Goal: Task Accomplishment & Management: Manage account settings

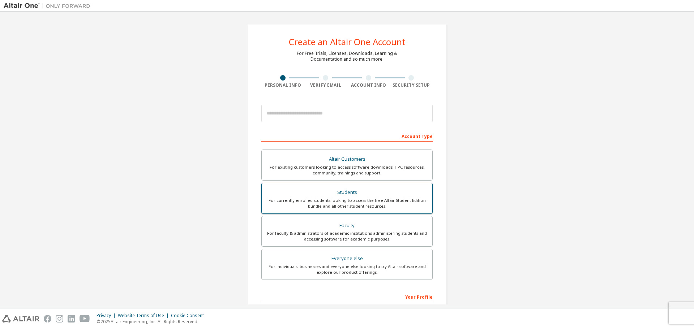
click at [374, 202] on div "For currently enrolled students looking to access the free Altair Student Editi…" at bounding box center [347, 204] width 162 height 12
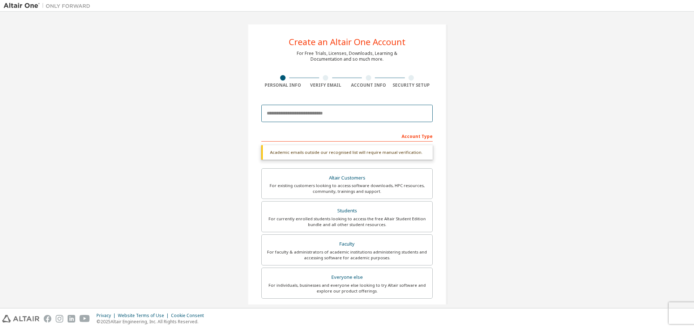
click at [316, 116] on input "email" at bounding box center [346, 113] width 171 height 17
type input "**********"
type input "****"
type input "**********"
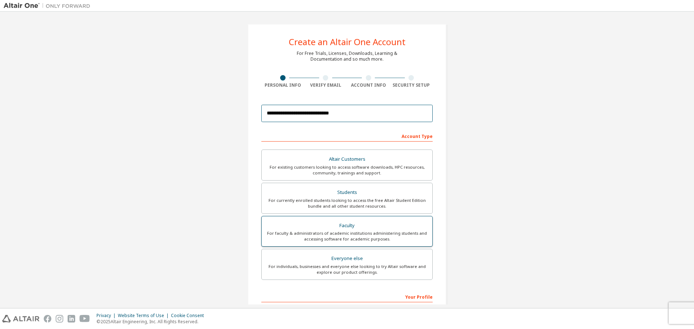
scroll to position [93, 0]
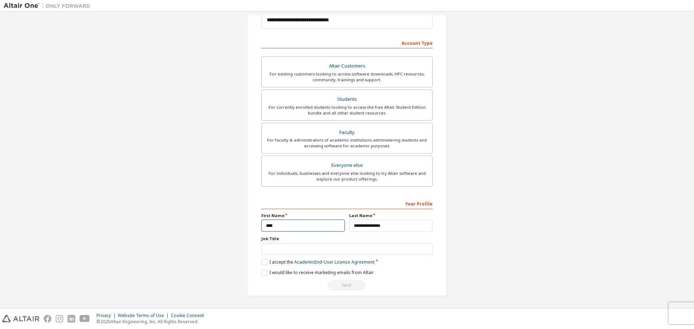
click at [279, 221] on input "****" at bounding box center [302, 226] width 83 height 12
click at [368, 227] on input "**********" at bounding box center [390, 226] width 83 height 12
click at [325, 248] on input "text" at bounding box center [346, 249] width 171 height 12
click at [264, 261] on label "I accept the Academic End-User License Agreement" at bounding box center [317, 262] width 113 height 6
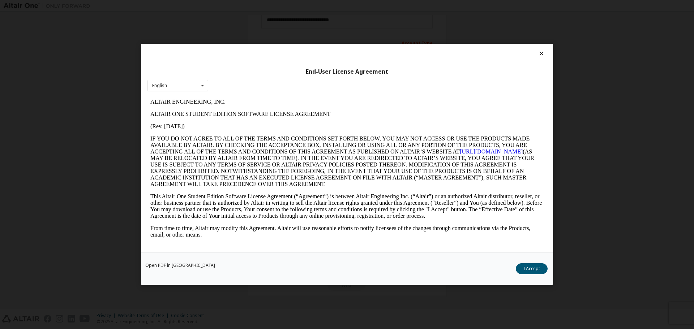
scroll to position [0, 0]
click at [531, 266] on button "I Accept" at bounding box center [532, 269] width 32 height 11
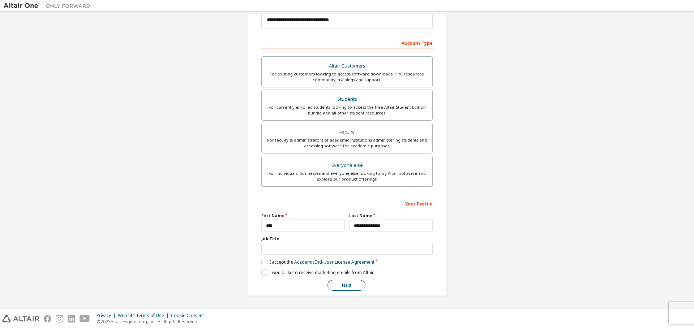
click at [341, 285] on button "Next" at bounding box center [346, 285] width 38 height 11
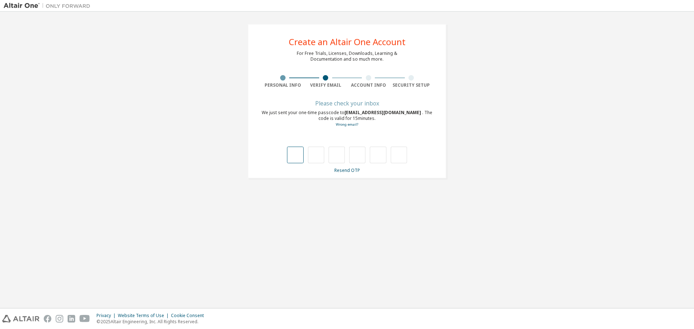
click at [297, 156] on input "text" at bounding box center [295, 155] width 16 height 17
type input "*"
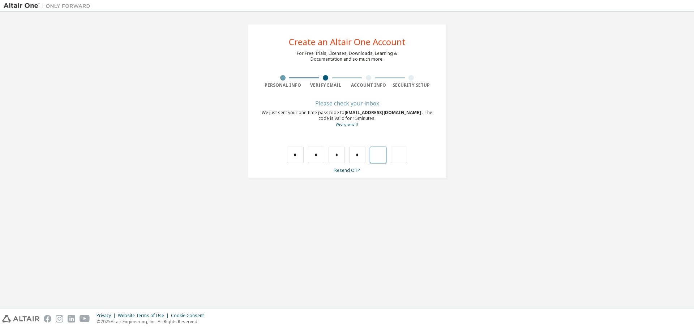
type input "*"
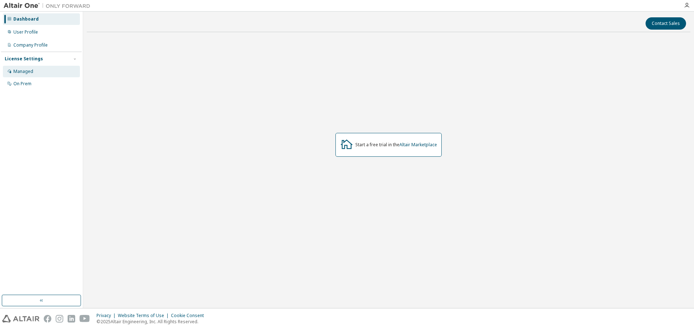
click at [33, 74] on div "Managed" at bounding box center [41, 72] width 77 height 12
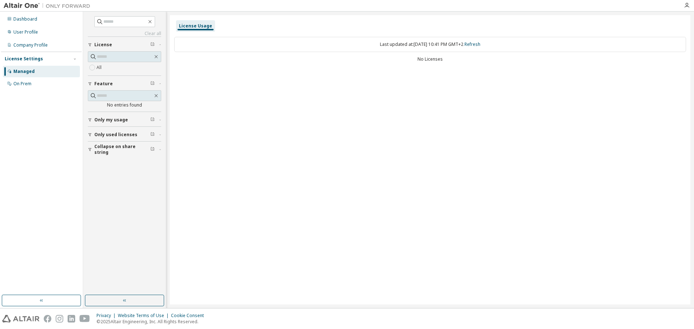
drag, startPoint x: 413, startPoint y: 50, endPoint x: 385, endPoint y: 60, distance: 30.0
click at [411, 50] on div "Last updated at: Tue 2025-10-07 10:41 PM GMT+2 Refresh" at bounding box center [430, 44] width 512 height 15
click at [47, 21] on div "Dashboard" at bounding box center [41, 19] width 77 height 12
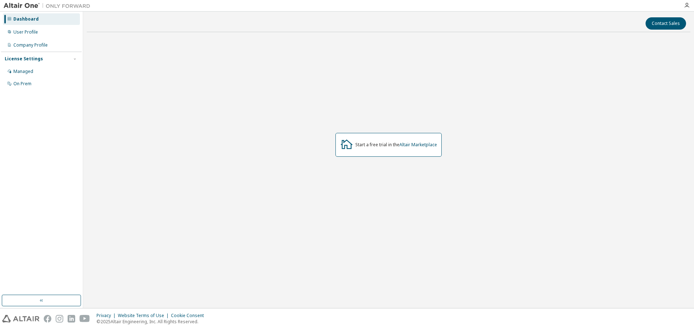
click at [395, 149] on div "Start a free trial in the Altair Marketplace" at bounding box center [388, 145] width 106 height 24
drag, startPoint x: 366, startPoint y: 143, endPoint x: 402, endPoint y: 148, distance: 36.9
click at [401, 148] on div "Start a free trial in the Altair Marketplace" at bounding box center [396, 145] width 82 height 6
click at [420, 146] on link "Altair Marketplace" at bounding box center [418, 145] width 38 height 6
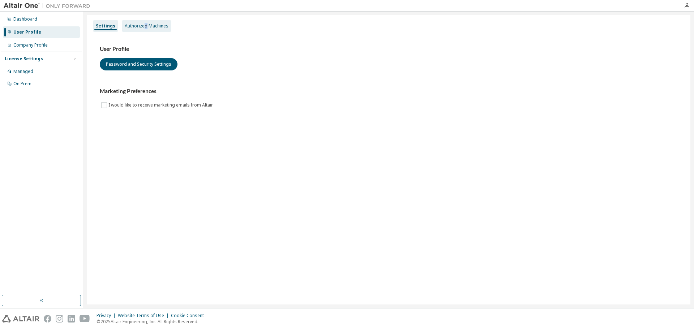
click at [144, 25] on div "Authorized Machines" at bounding box center [147, 26] width 44 height 6
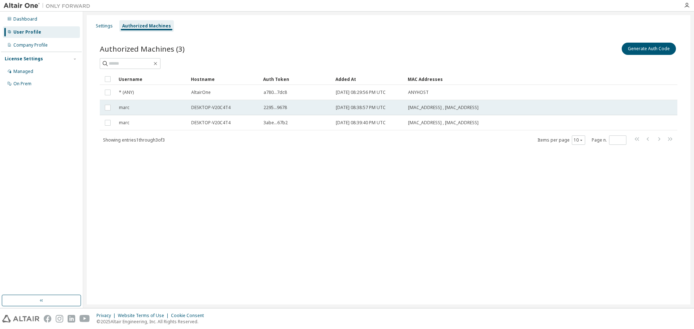
click at [138, 112] on td "marc" at bounding box center [152, 107] width 72 height 15
click at [142, 131] on div "Username Hostname Auth Token Added At MAC Addresses * (ANY) AltairOne a780...7d…" at bounding box center [389, 109] width 578 height 72
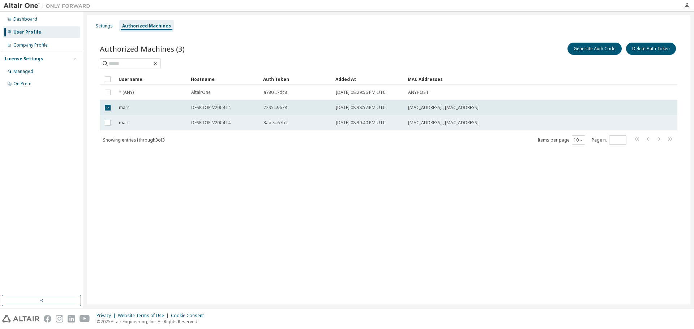
click at [147, 126] on td "marc" at bounding box center [152, 122] width 72 height 15
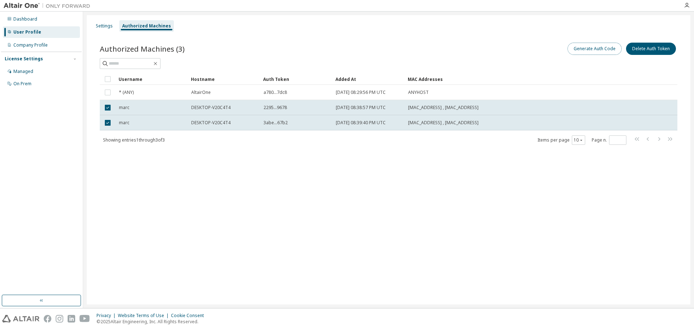
click at [596, 48] on button "Generate Auth Code" at bounding box center [594, 49] width 54 height 12
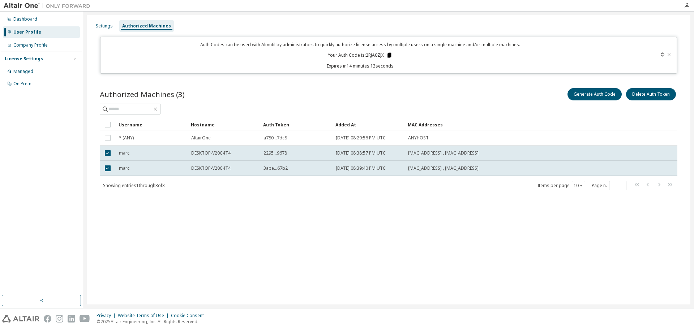
click at [391, 54] on icon at bounding box center [389, 55] width 7 height 7
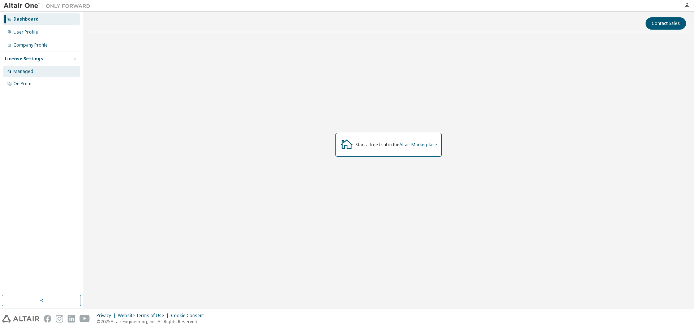
click at [31, 68] on div "Managed" at bounding box center [41, 72] width 77 height 12
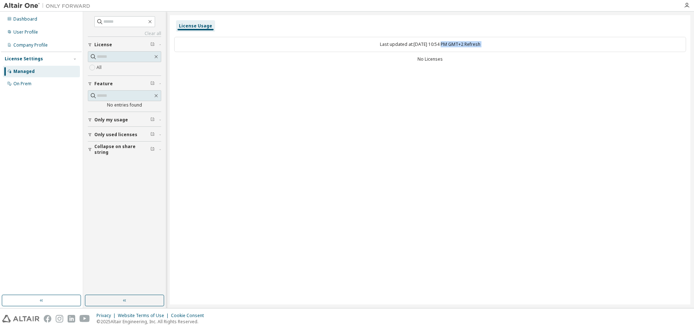
drag, startPoint x: 392, startPoint y: 50, endPoint x: 440, endPoint y: 47, distance: 47.4
click at [439, 47] on div "Last updated at: Tue 2025-10-07 10:54 PM GMT+2 Refresh No Licenses" at bounding box center [430, 50] width 512 height 35
click at [44, 89] on div "On Prem" at bounding box center [41, 84] width 77 height 12
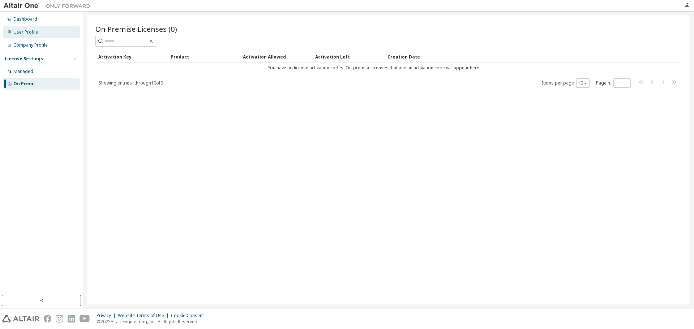
click at [39, 36] on div "User Profile" at bounding box center [41, 32] width 77 height 12
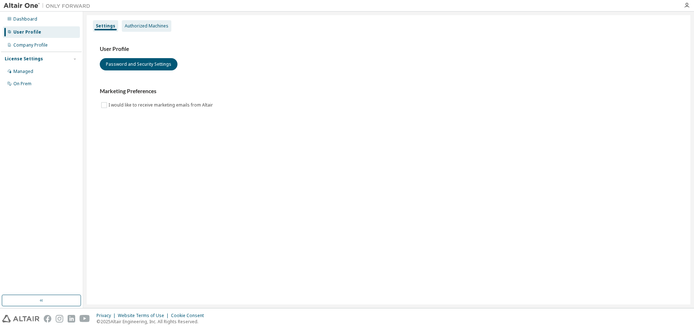
click at [149, 21] on div "Authorized Machines" at bounding box center [147, 26] width 50 height 12
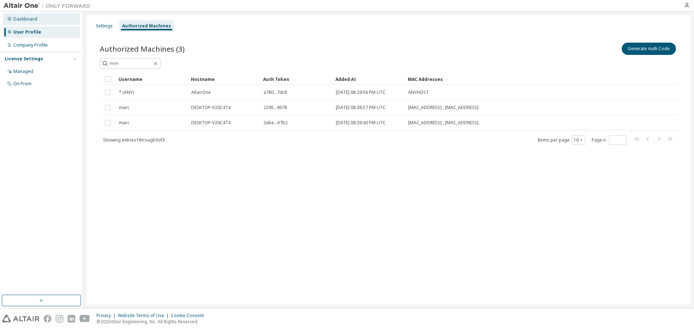
click at [28, 21] on div "Dashboard" at bounding box center [25, 19] width 24 height 6
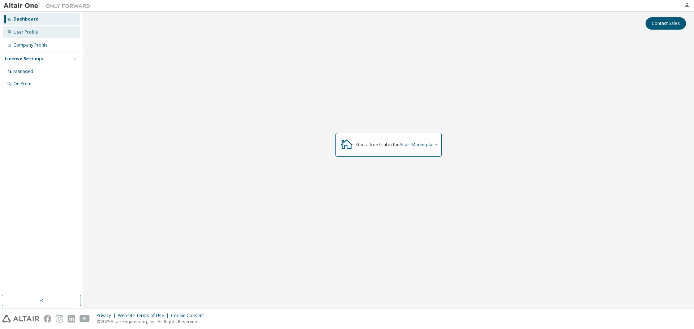
click at [28, 33] on div "User Profile" at bounding box center [25, 32] width 25 height 6
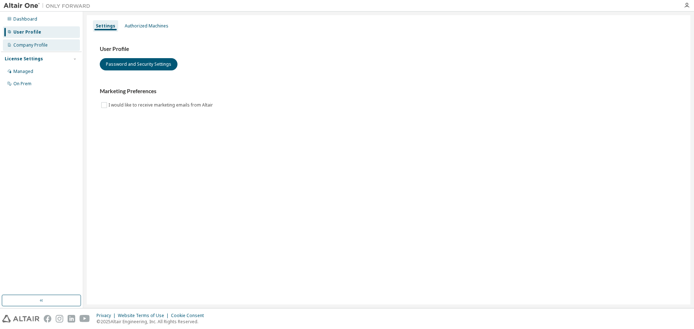
click at [28, 46] on div "Company Profile" at bounding box center [30, 45] width 34 height 6
drag, startPoint x: 305, startPoint y: 141, endPoint x: 314, endPoint y: 148, distance: 11.1
drag, startPoint x: 495, startPoint y: 82, endPoint x: 488, endPoint y: 87, distance: 8.5
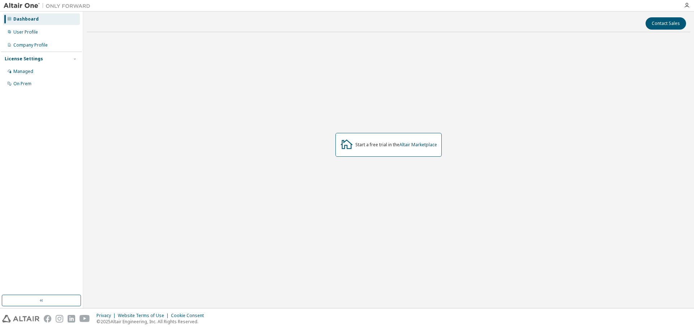
drag, startPoint x: 289, startPoint y: 47, endPoint x: 291, endPoint y: 56, distance: 9.2
click at [692, 8] on div at bounding box center [686, 6] width 14 height 6
click at [689, 5] on icon "button" at bounding box center [687, 6] width 6 height 6
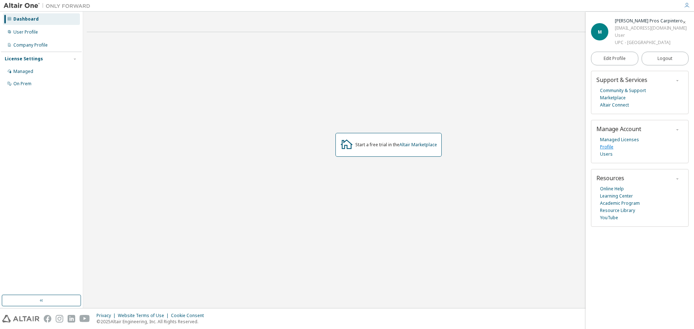
click at [608, 151] on link "Profile" at bounding box center [606, 146] width 13 height 7
drag, startPoint x: 502, startPoint y: 56, endPoint x: 495, endPoint y: 57, distance: 6.5
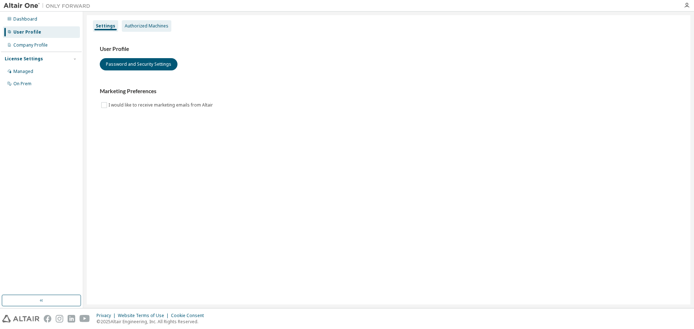
click at [145, 29] on div "Authorized Machines" at bounding box center [147, 26] width 50 height 12
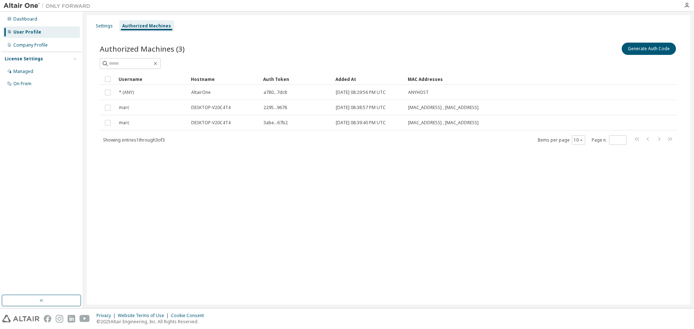
click at [22, 315] on img at bounding box center [20, 319] width 37 height 8
